Goal: Navigation & Orientation: Find specific page/section

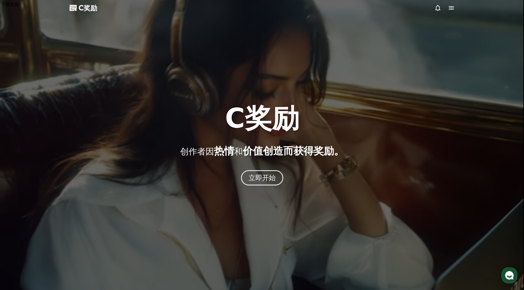
click at [87, 11] on font "C奖励" at bounding box center [88, 8] width 19 height 8
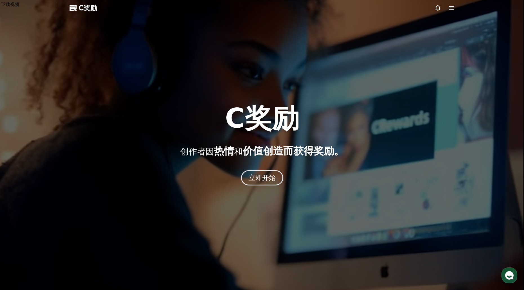
click at [450, 8] on icon at bounding box center [451, 7] width 5 height 3
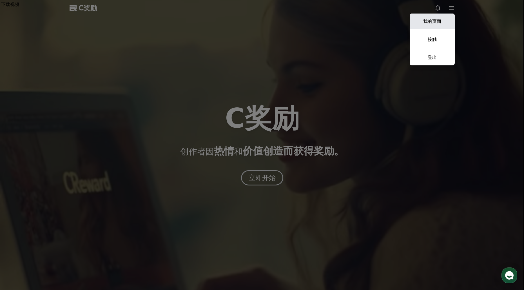
click at [446, 24] on link "我的页面" at bounding box center [432, 22] width 45 height 16
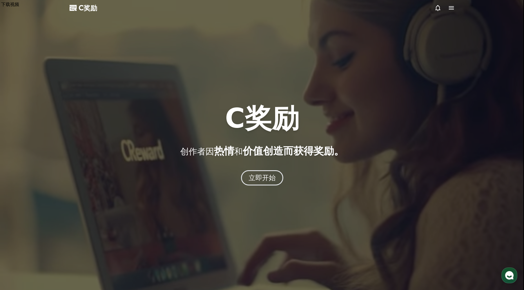
select select "**********"
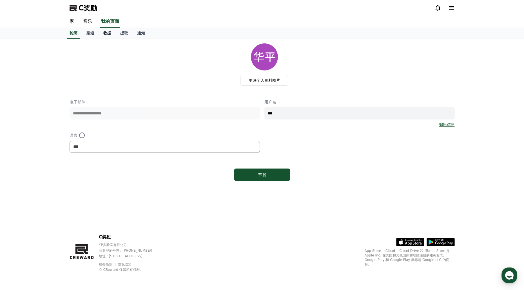
click at [111, 34] on font "收据" at bounding box center [107, 33] width 8 height 5
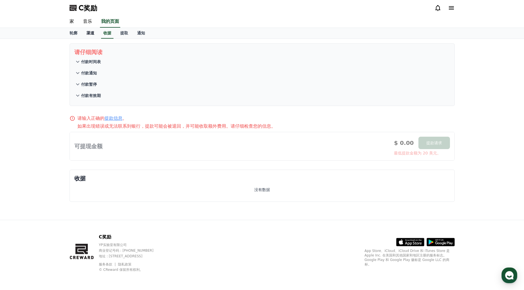
click at [90, 34] on font "渠道" at bounding box center [91, 33] width 8 height 5
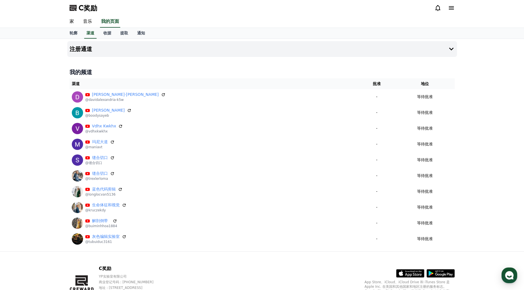
click at [255, 68] on div "我的频道 渠道 批准 地位 大卫·亚历山大 @davidalexandria-k5w - 等待批准 布迪·萨耶布 @boodysayeb - 等待批准 Vdh…" at bounding box center [262, 157] width 390 height 183
click at [449, 47] on icon at bounding box center [451, 49] width 7 height 7
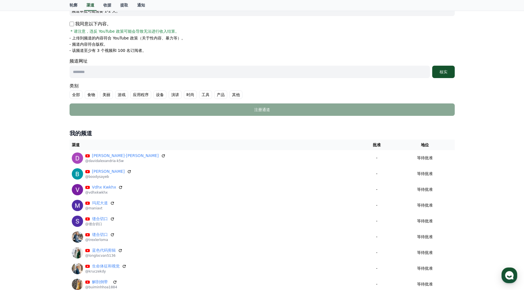
scroll to position [98, 0]
